Goal: Find specific page/section: Find specific page/section

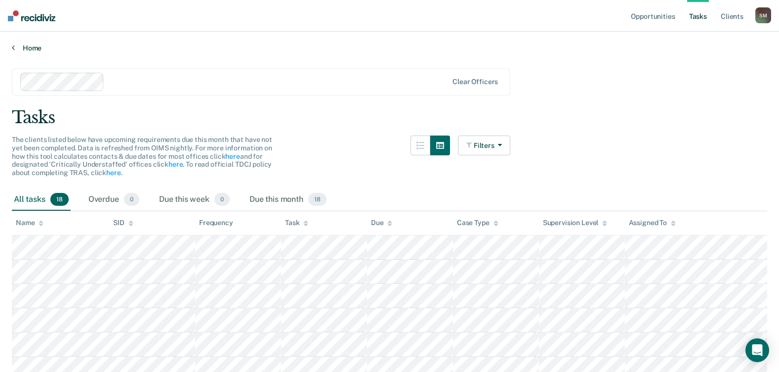
click at [33, 52] on link "Home" at bounding box center [389, 47] width 755 height 9
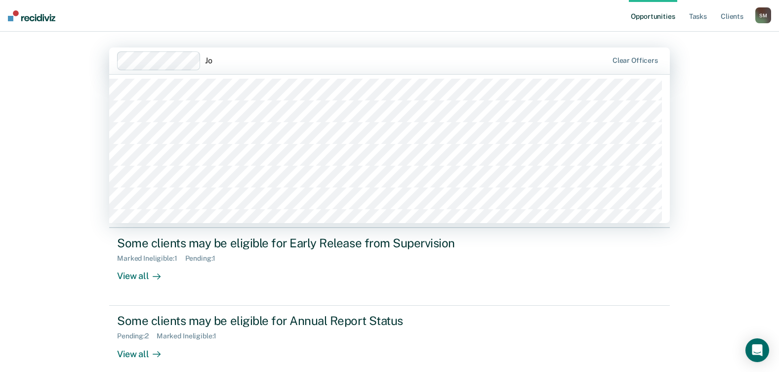
type input "Joy"
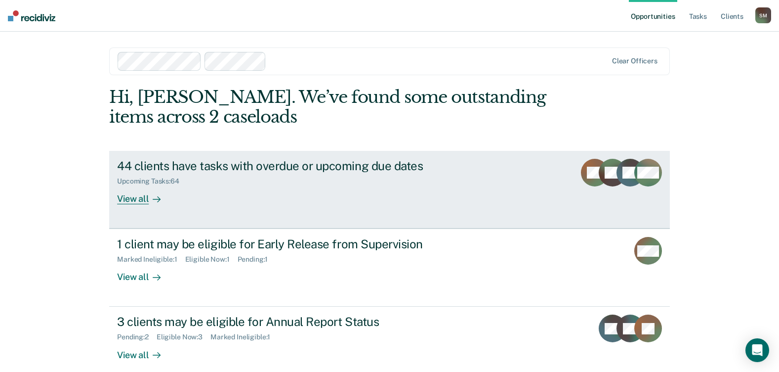
click at [138, 205] on div "View all" at bounding box center [144, 194] width 55 height 19
